Goal: Information Seeking & Learning: Check status

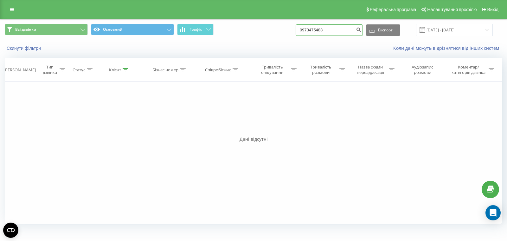
drag, startPoint x: 342, startPoint y: 29, endPoint x: 301, endPoint y: 29, distance: 41.2
click at [301, 29] on div "Всі дзвінки Основний Графік 0973475483 Експорт .csv .xls .xlsx 19.06.2025 - 19.…" at bounding box center [253, 30] width 497 height 12
paste input "632411622"
type input "0632411622"
click at [361, 31] on icon "submit" at bounding box center [358, 29] width 5 height 4
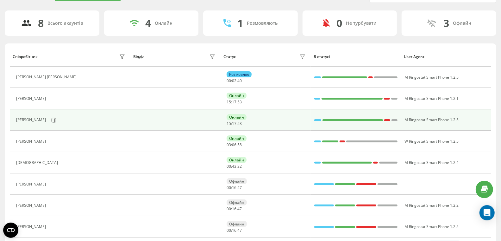
click at [41, 116] on div "Володимир" at bounding box center [71, 120] width 111 height 11
click at [51, 118] on icon at bounding box center [53, 119] width 5 height 5
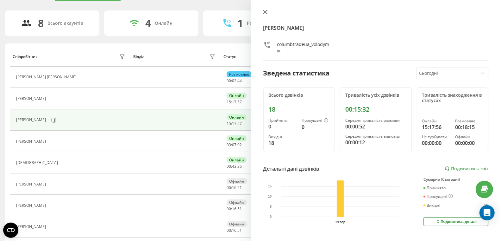
click at [264, 11] on icon at bounding box center [265, 12] width 4 height 4
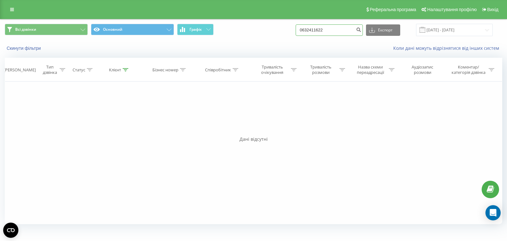
drag, startPoint x: 295, startPoint y: 26, endPoint x: 271, endPoint y: 26, distance: 23.7
click at [271, 26] on div "Всі дзвінки Основний Графік 0632411622 Експорт .csv .xls .xlsx 19.06.2025 - 19.…" at bounding box center [253, 30] width 497 height 12
paste input "964233601"
type input "0964233601"
click at [361, 29] on icon "submit" at bounding box center [358, 29] width 5 height 4
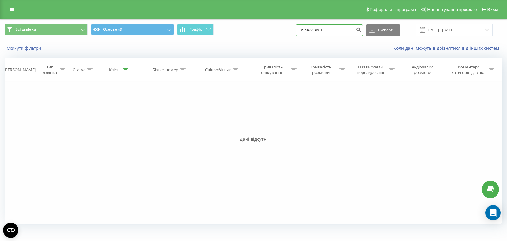
drag, startPoint x: 341, startPoint y: 31, endPoint x: 313, endPoint y: 32, distance: 28.5
click at [282, 29] on div "Всі дзвінки Основний Графік 0964233601 Експорт .csv .xls .xlsx 19.06.2025 - 19.…" at bounding box center [253, 30] width 497 height 12
paste input "93261055"
type input "0993261055"
click at [361, 30] on icon "submit" at bounding box center [358, 29] width 5 height 4
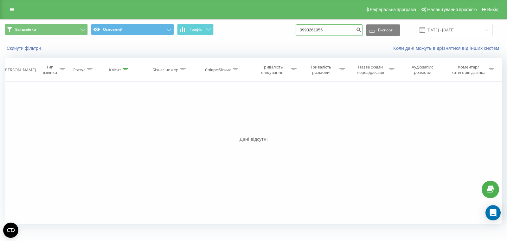
drag, startPoint x: 347, startPoint y: 31, endPoint x: 326, endPoint y: 30, distance: 20.6
click at [323, 31] on input "0993261055" at bounding box center [328, 29] width 67 height 11
drag, startPoint x: 343, startPoint y: 31, endPoint x: 321, endPoint y: 28, distance: 21.7
click at [311, 27] on div "Всі дзвінки Основний Графік 0993261055 Експорт .csv .xls .xlsx 19.06.2025 - 19.…" at bounding box center [253, 30] width 497 height 12
paste input "631036506"
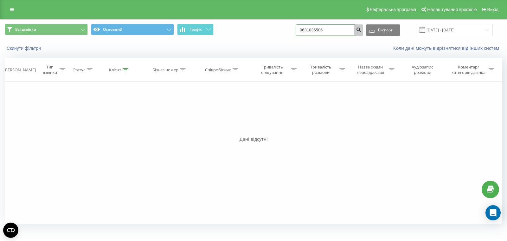
type input "0631036506"
click at [361, 30] on icon "submit" at bounding box center [358, 29] width 5 height 4
drag, startPoint x: 312, startPoint y: 31, endPoint x: 285, endPoint y: 31, distance: 26.9
click at [285, 31] on div "Всі дзвінки Основний Графік 0631036506 Експорт .csv .xls .xlsx 19.06.2025 - 19.…" at bounding box center [253, 30] width 497 height 12
paste input "966345802"
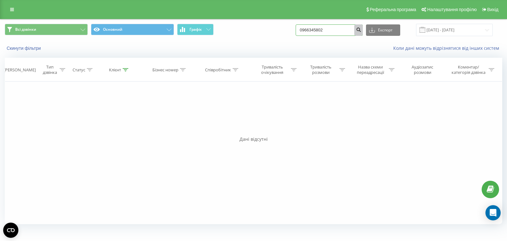
type input "0966345802"
click at [361, 28] on icon "submit" at bounding box center [358, 29] width 5 height 4
